Goal: Information Seeking & Learning: Compare options

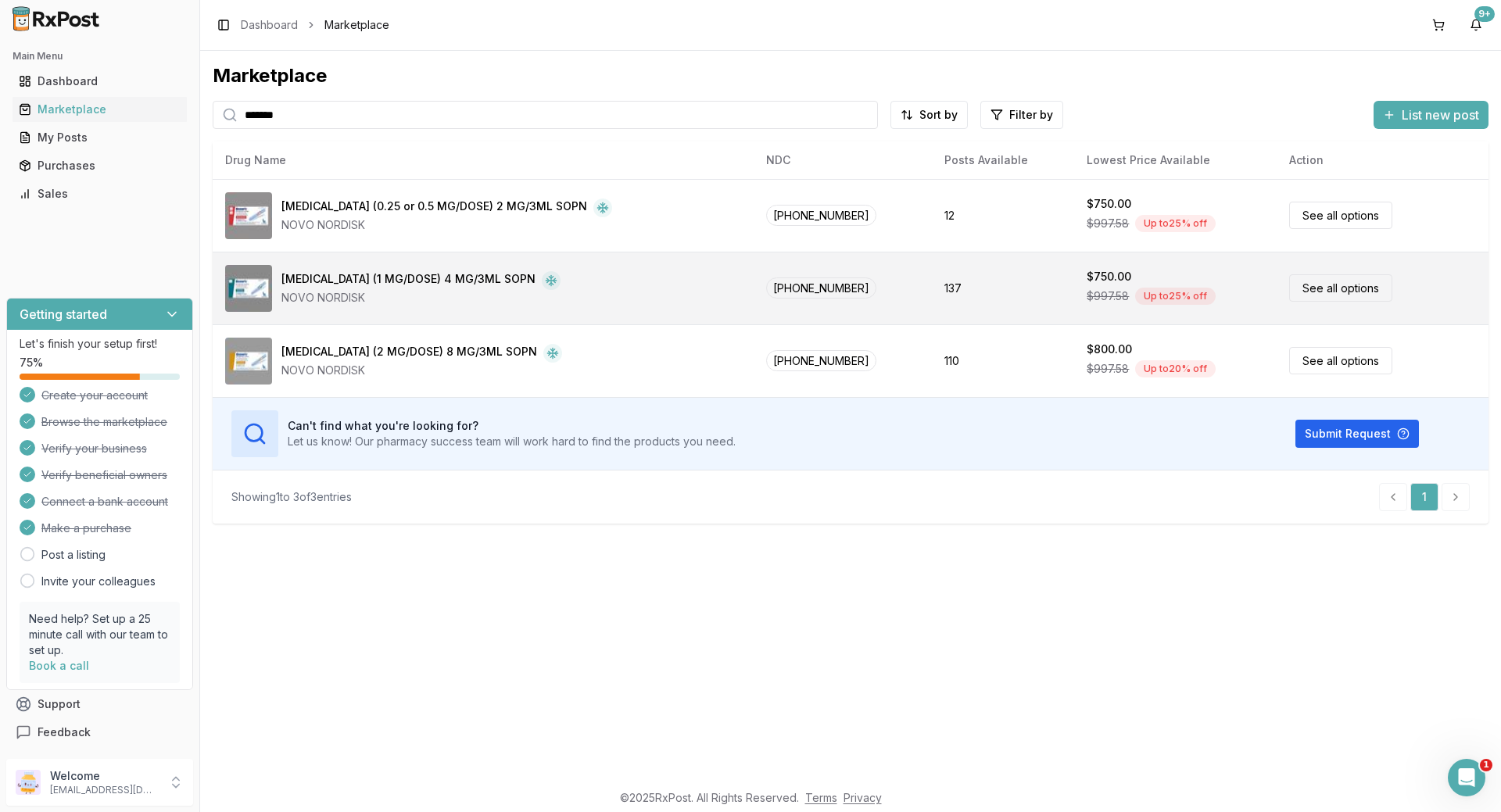
click at [1319, 282] on link "See all options" at bounding box center [1340, 288] width 103 height 27
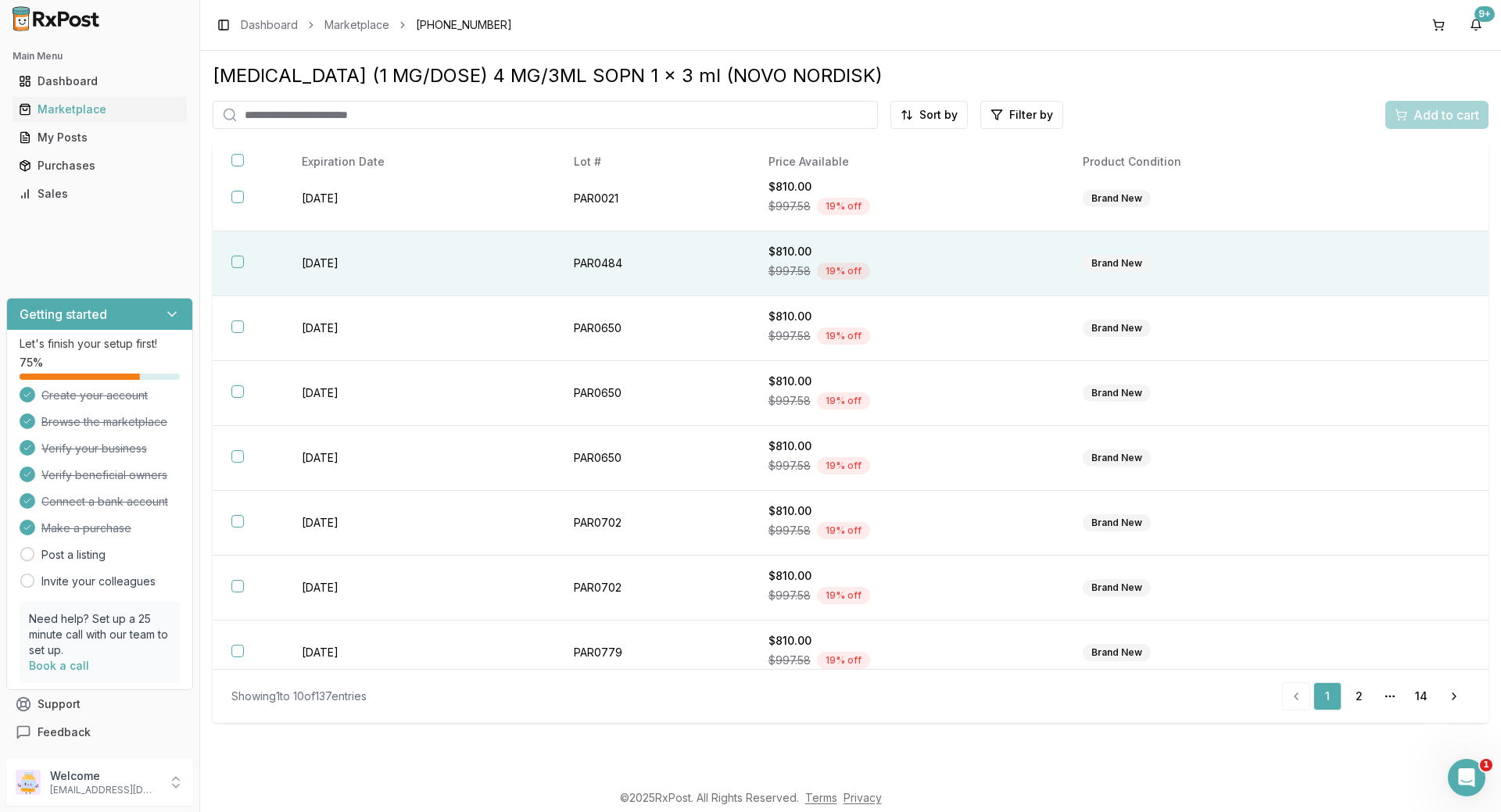
scroll to position [162, 0]
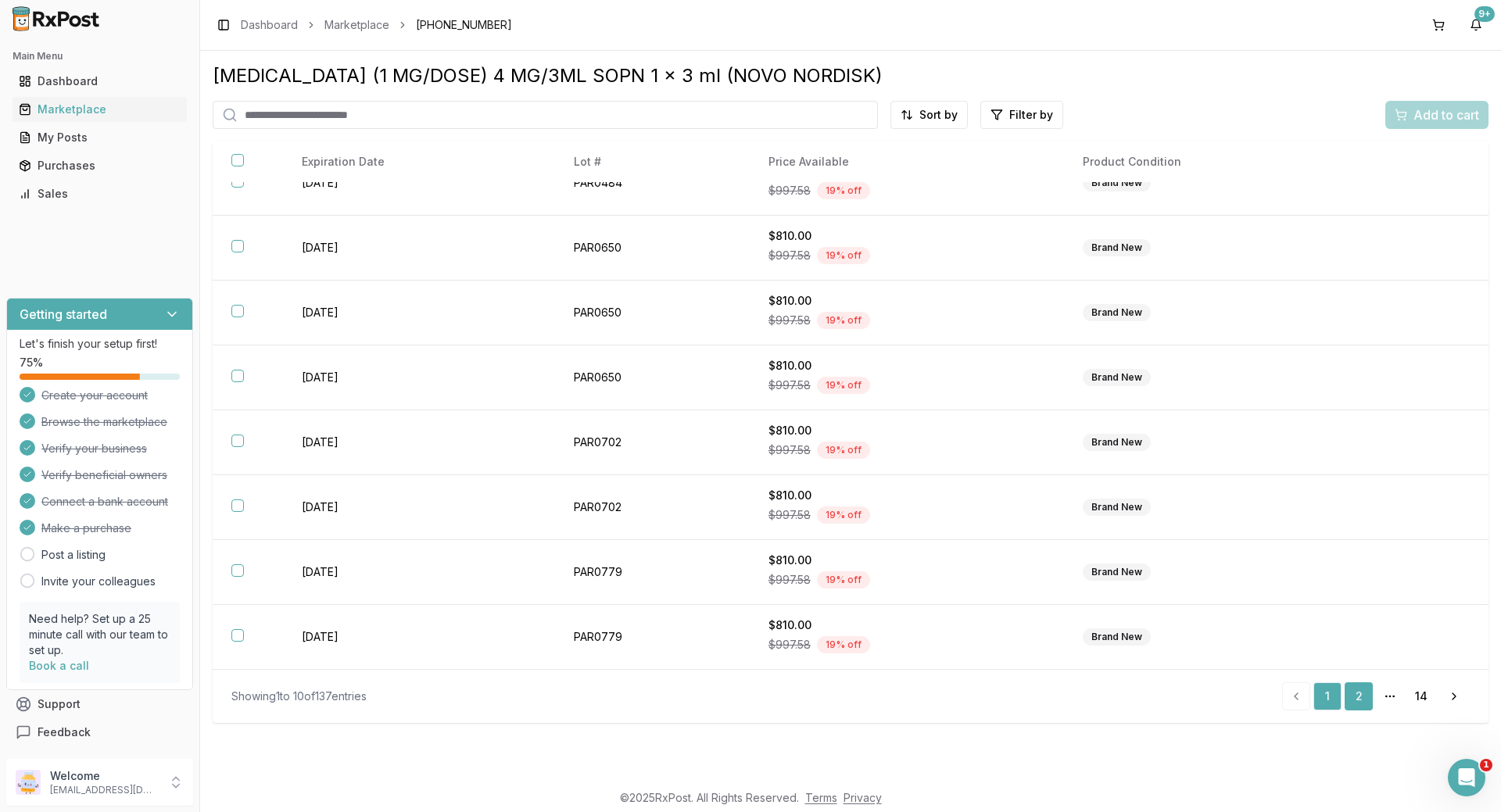
click at [1354, 703] on link "2" at bounding box center [1358, 696] width 28 height 28
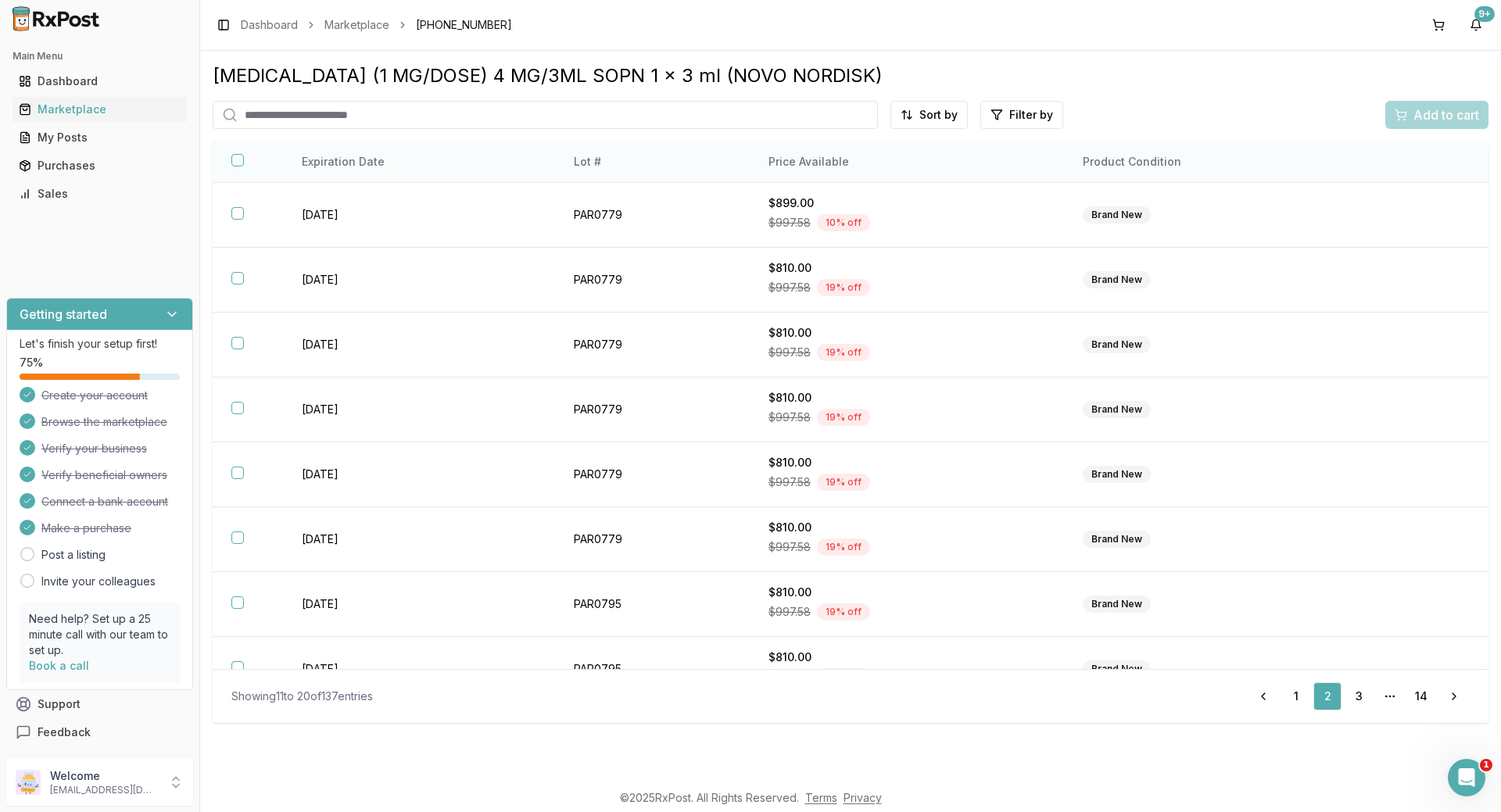
click at [788, 158] on th "Price Available" at bounding box center [906, 162] width 315 height 42
click at [1416, 701] on link "14" at bounding box center [1421, 696] width 28 height 28
click at [1396, 665] on link "13" at bounding box center [1393, 663] width 28 height 28
click at [1365, 695] on link "12" at bounding box center [1358, 696] width 28 height 28
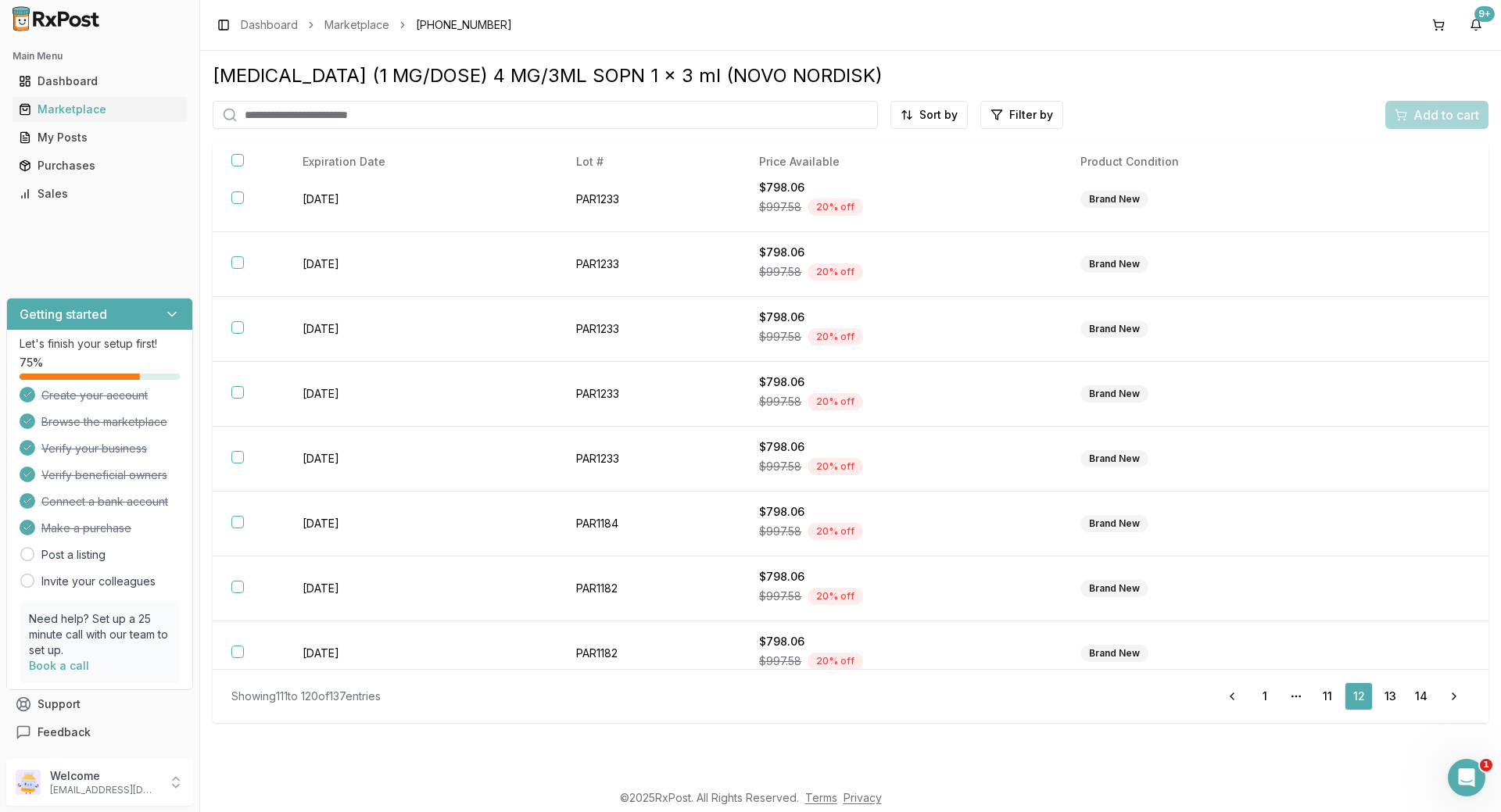
scroll to position [162, 0]
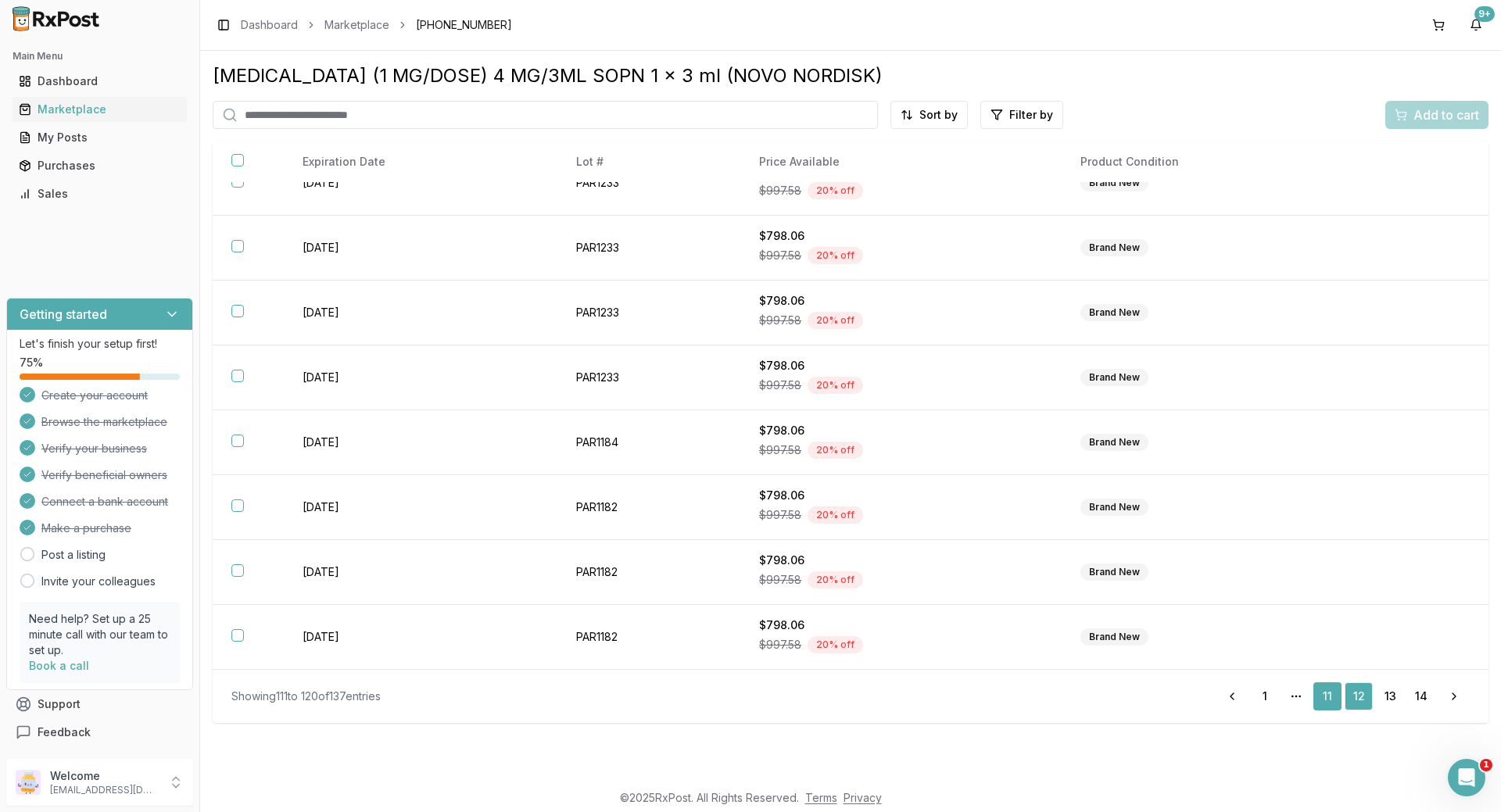
click at [1331, 700] on link "11" at bounding box center [1327, 696] width 28 height 28
click at [1300, 697] on link "10" at bounding box center [1296, 696] width 28 height 28
click at [1430, 690] on link "14" at bounding box center [1421, 696] width 28 height 28
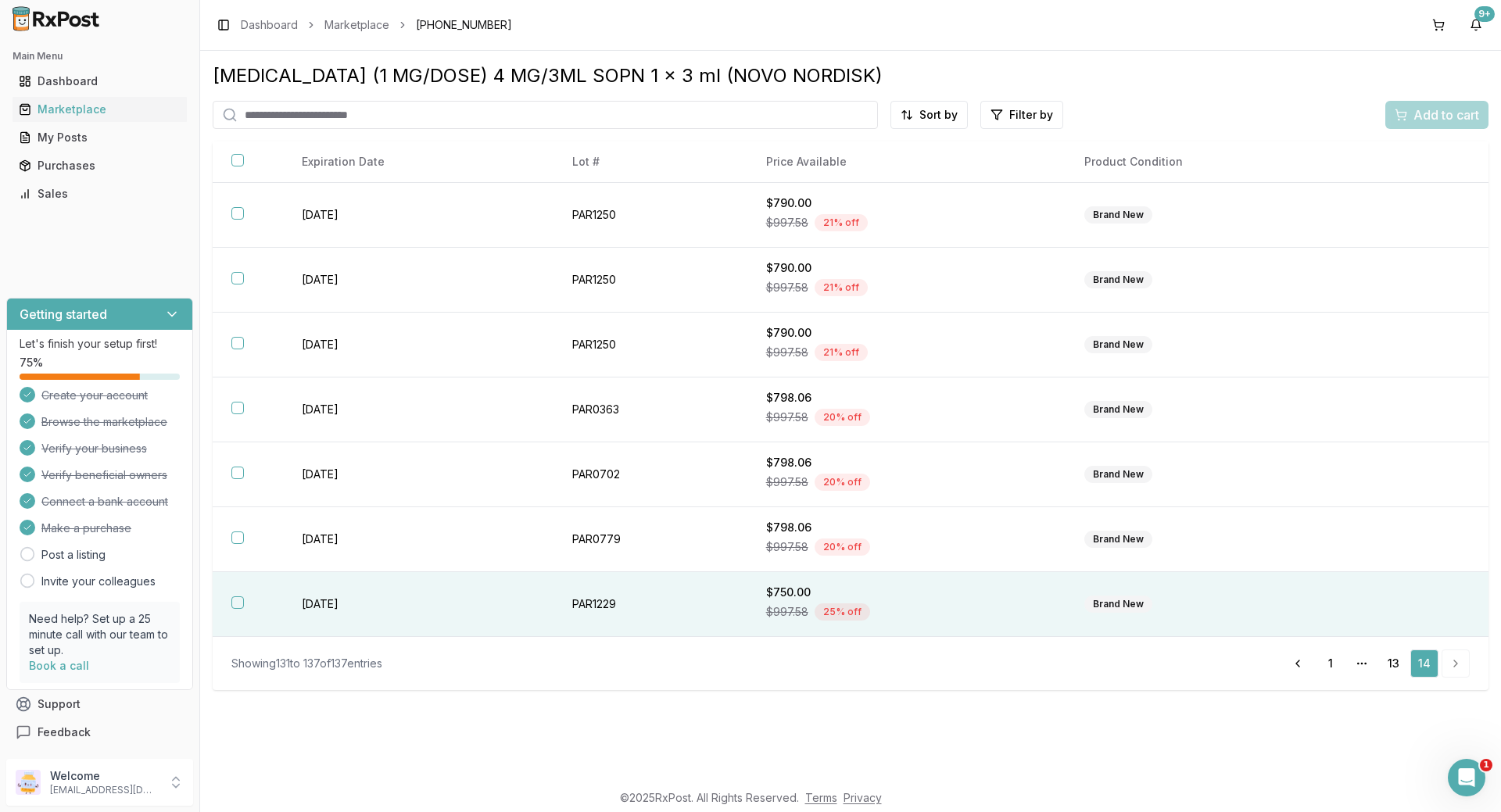
click at [938, 597] on div "$750.00" at bounding box center [906, 592] width 280 height 15
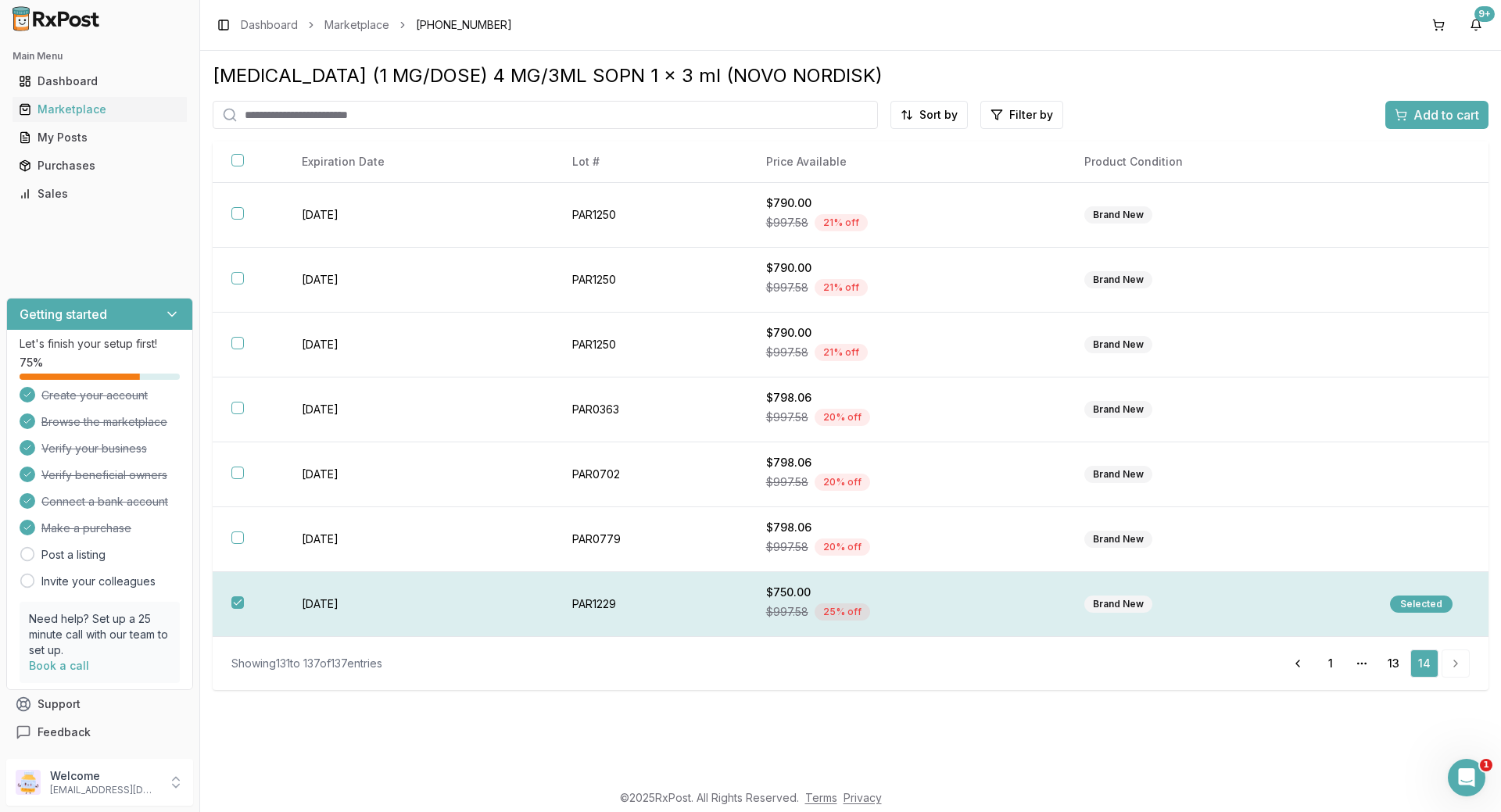
click at [938, 597] on div "$750.00" at bounding box center [906, 592] width 280 height 15
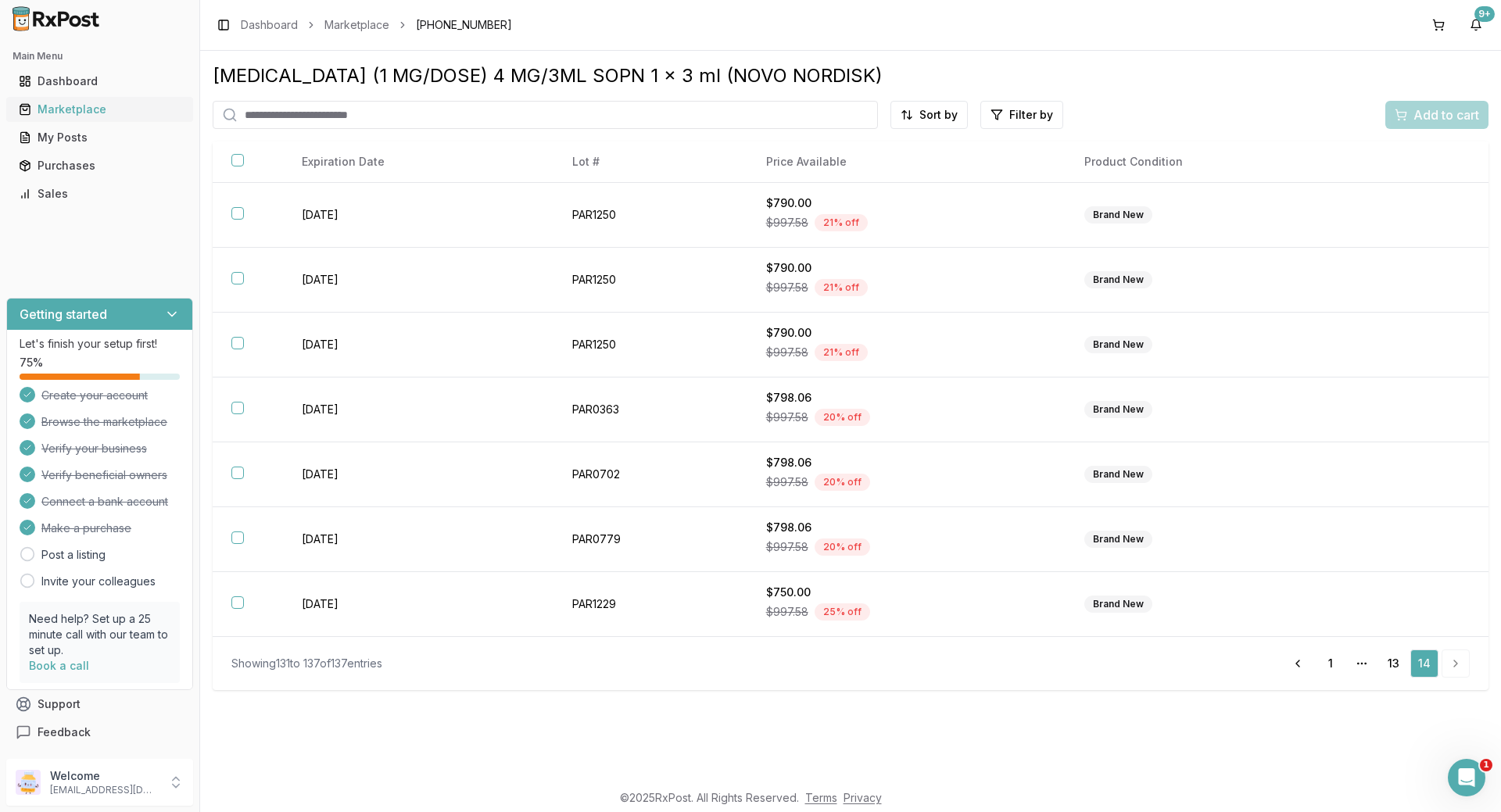
click at [55, 111] on div "Marketplace" at bounding box center [100, 109] width 162 height 15
